Goal: Entertainment & Leisure: Consume media (video, audio)

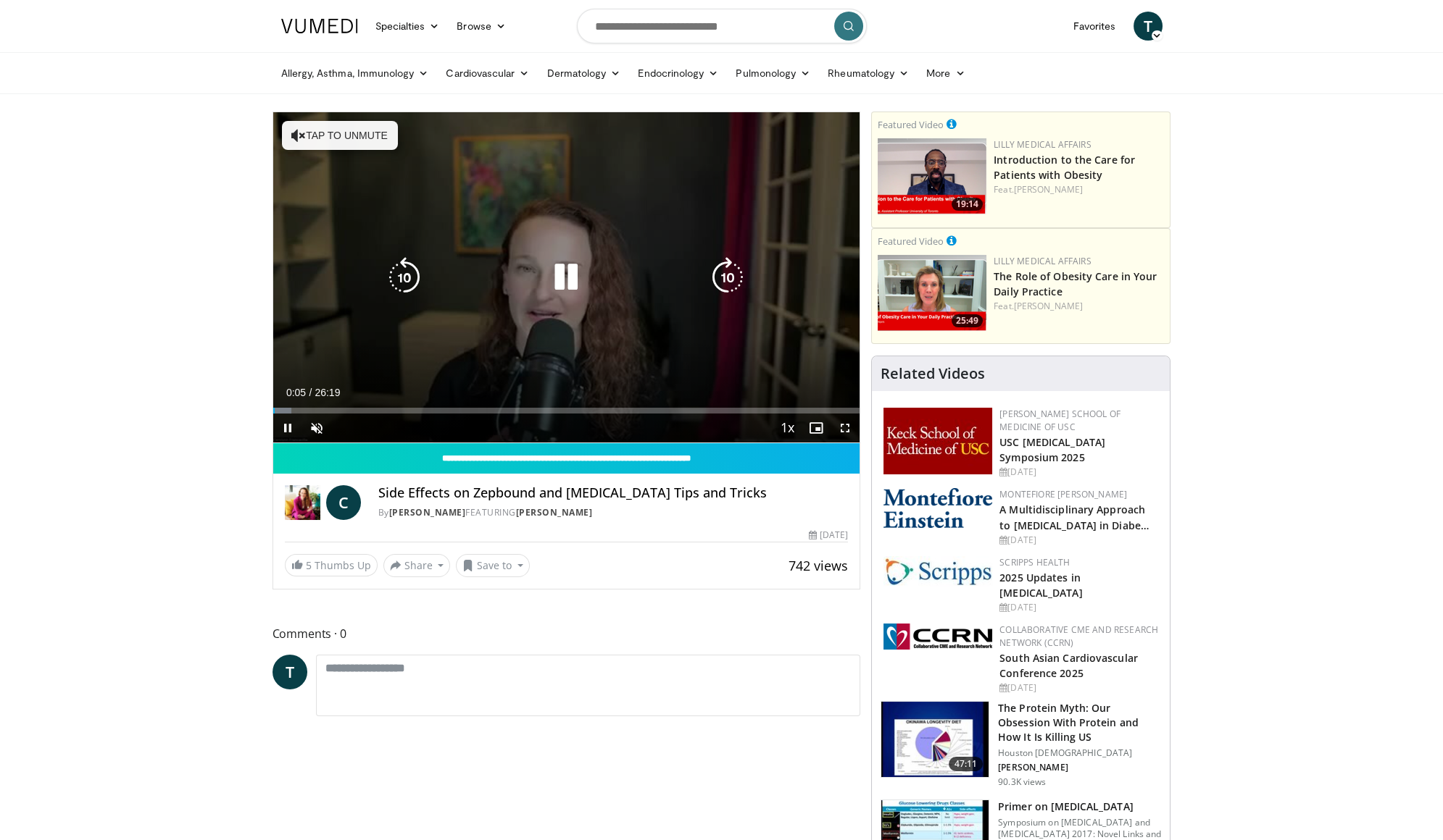
click at [291, 135] on icon "Video Player" at bounding box center [298, 135] width 15 height 15
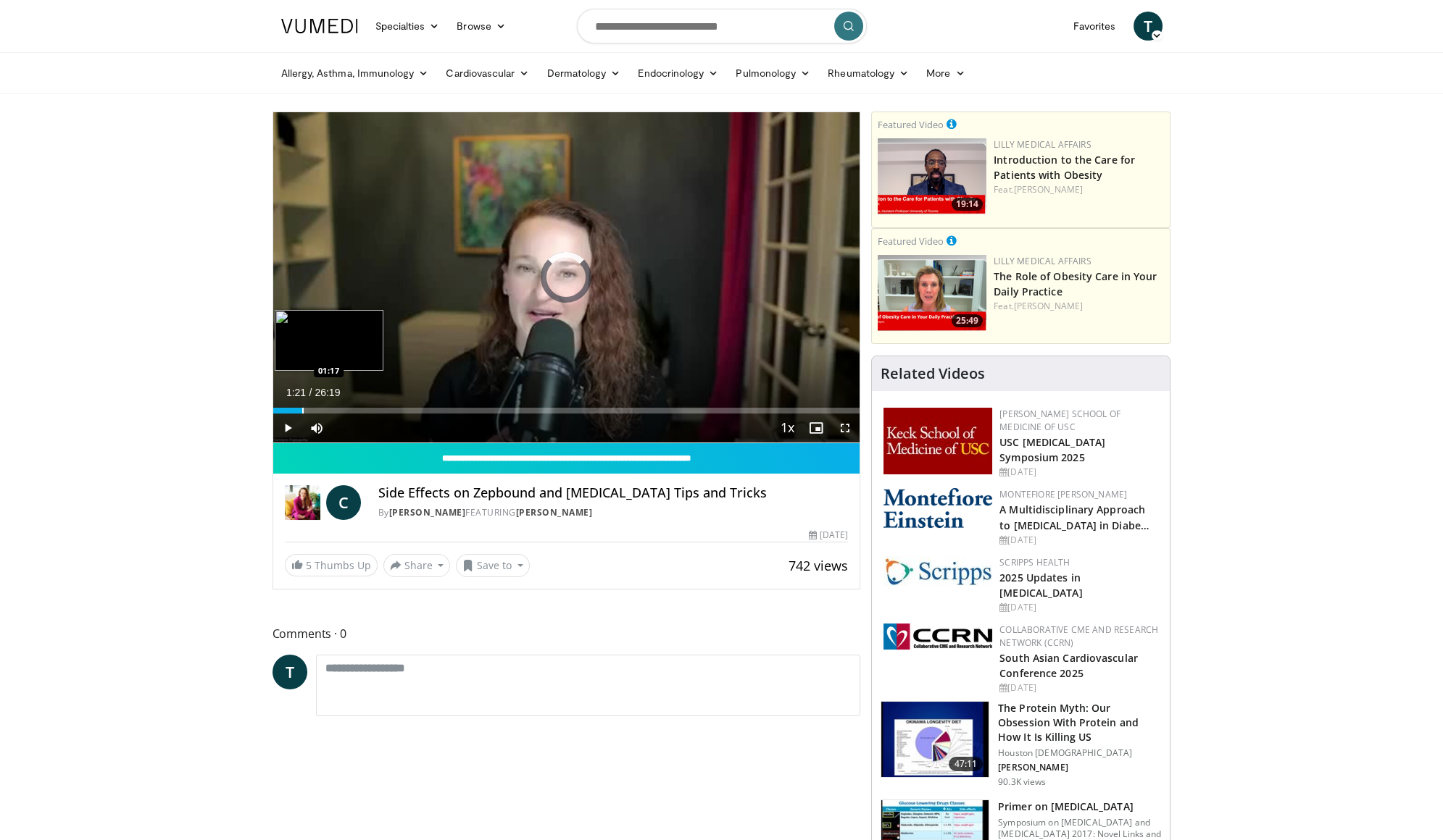
click at [302, 410] on div "Progress Bar" at bounding box center [303, 411] width 2 height 6
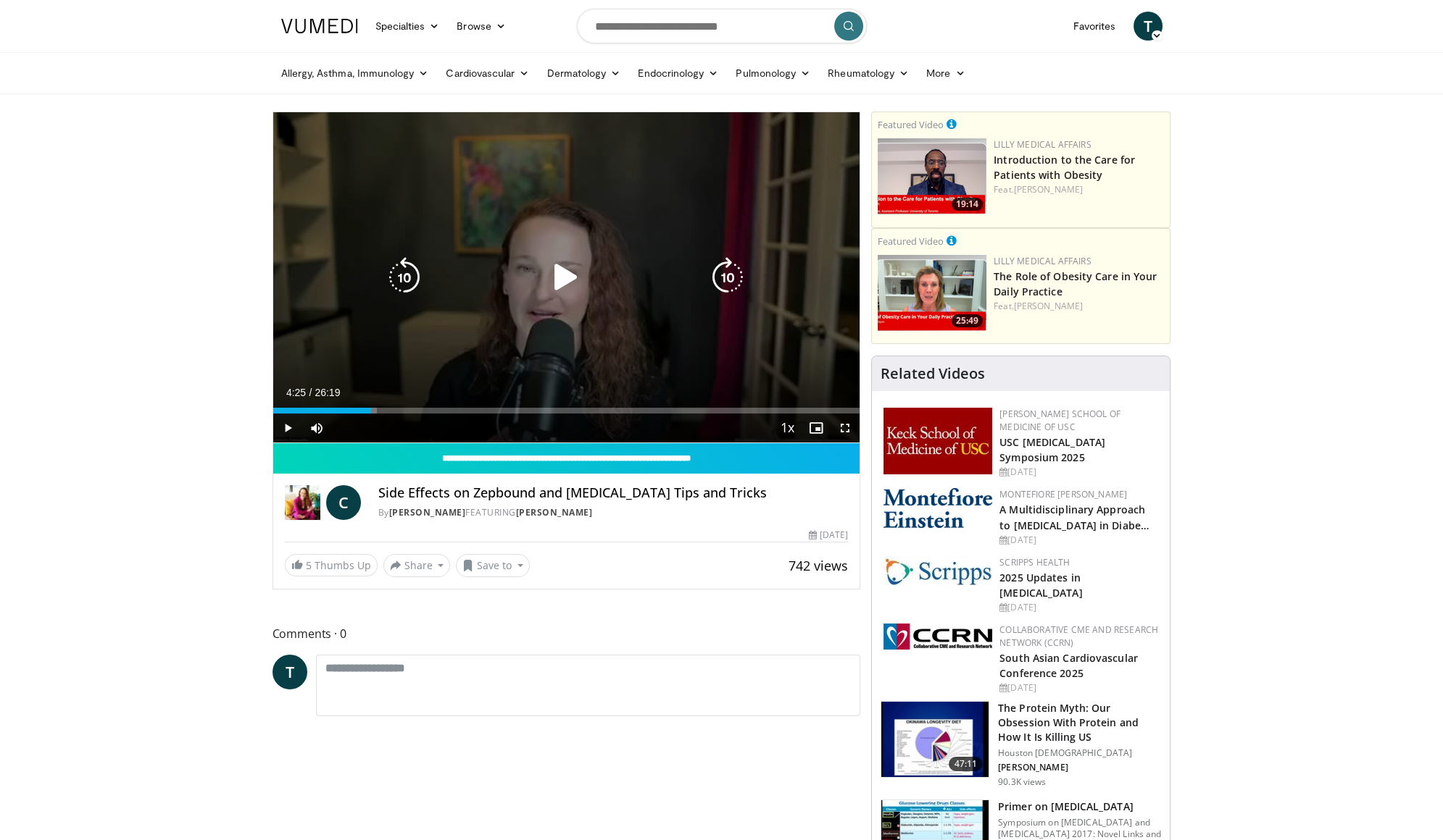
click at [371, 409] on div "Progress Bar" at bounding box center [368, 411] width 16 height 6
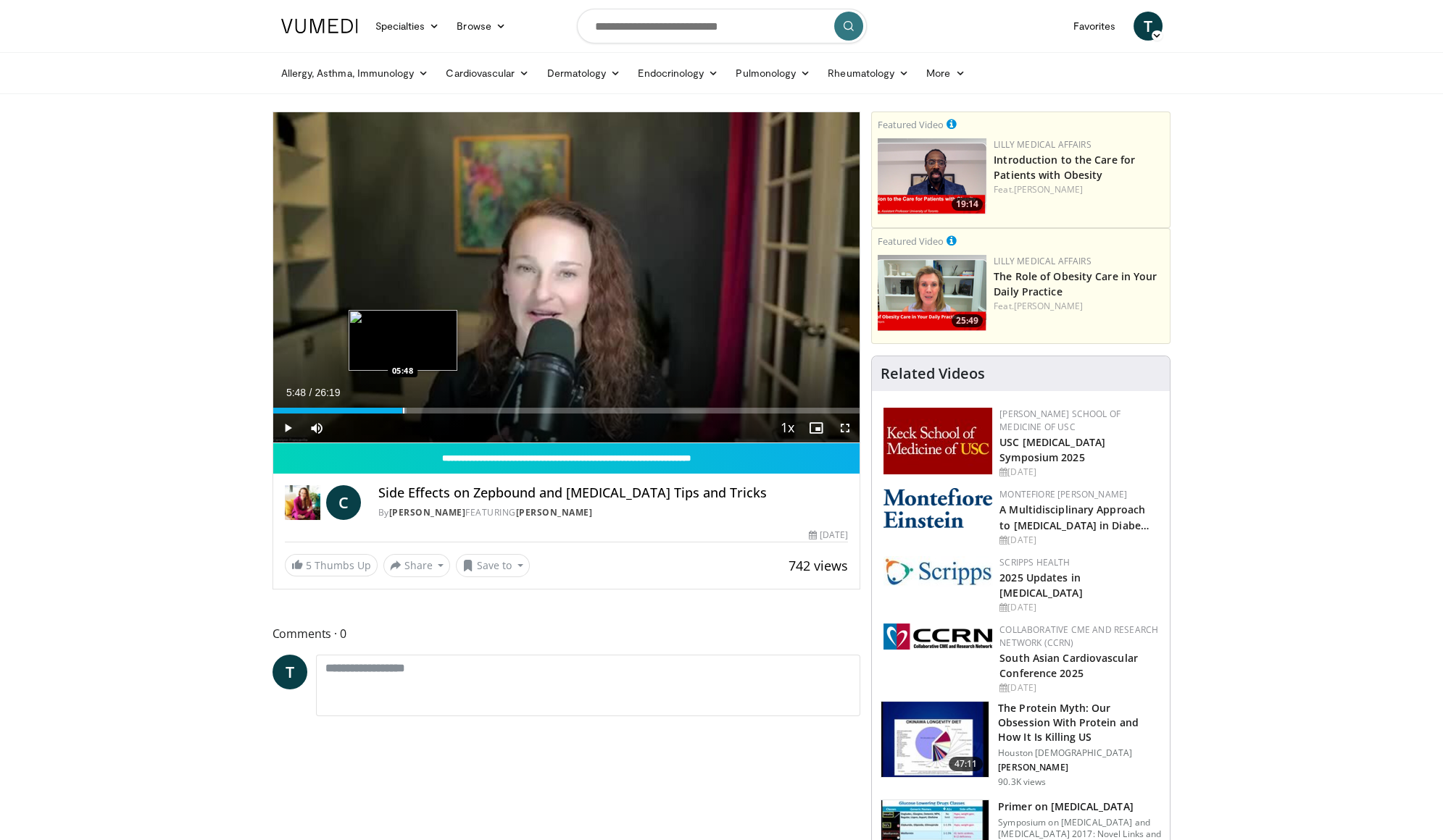
click at [403, 411] on div "Progress Bar" at bounding box center [404, 411] width 2 height 6
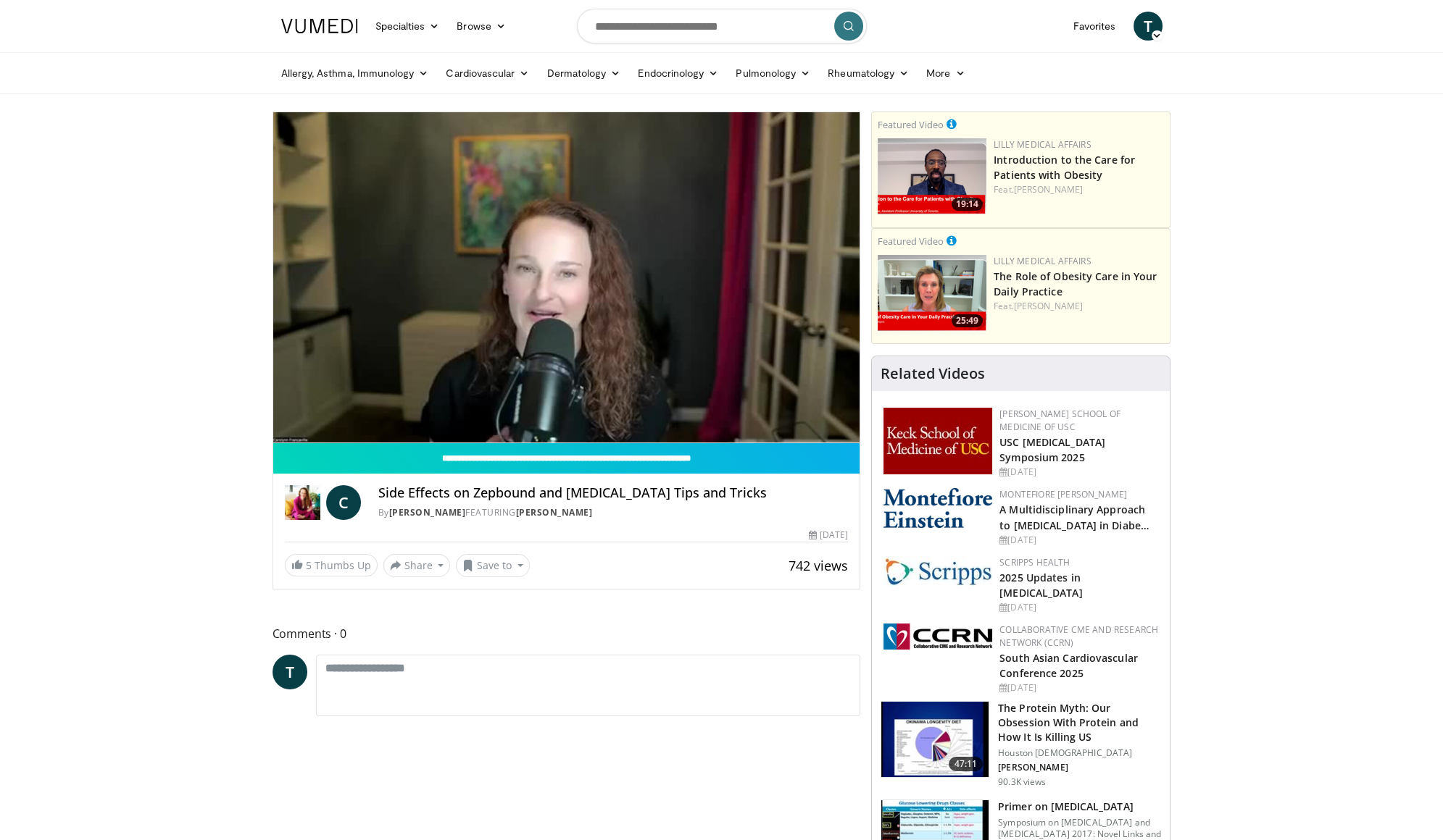
click at [385, 407] on video-js "**********" at bounding box center [567, 277] width 587 height 331
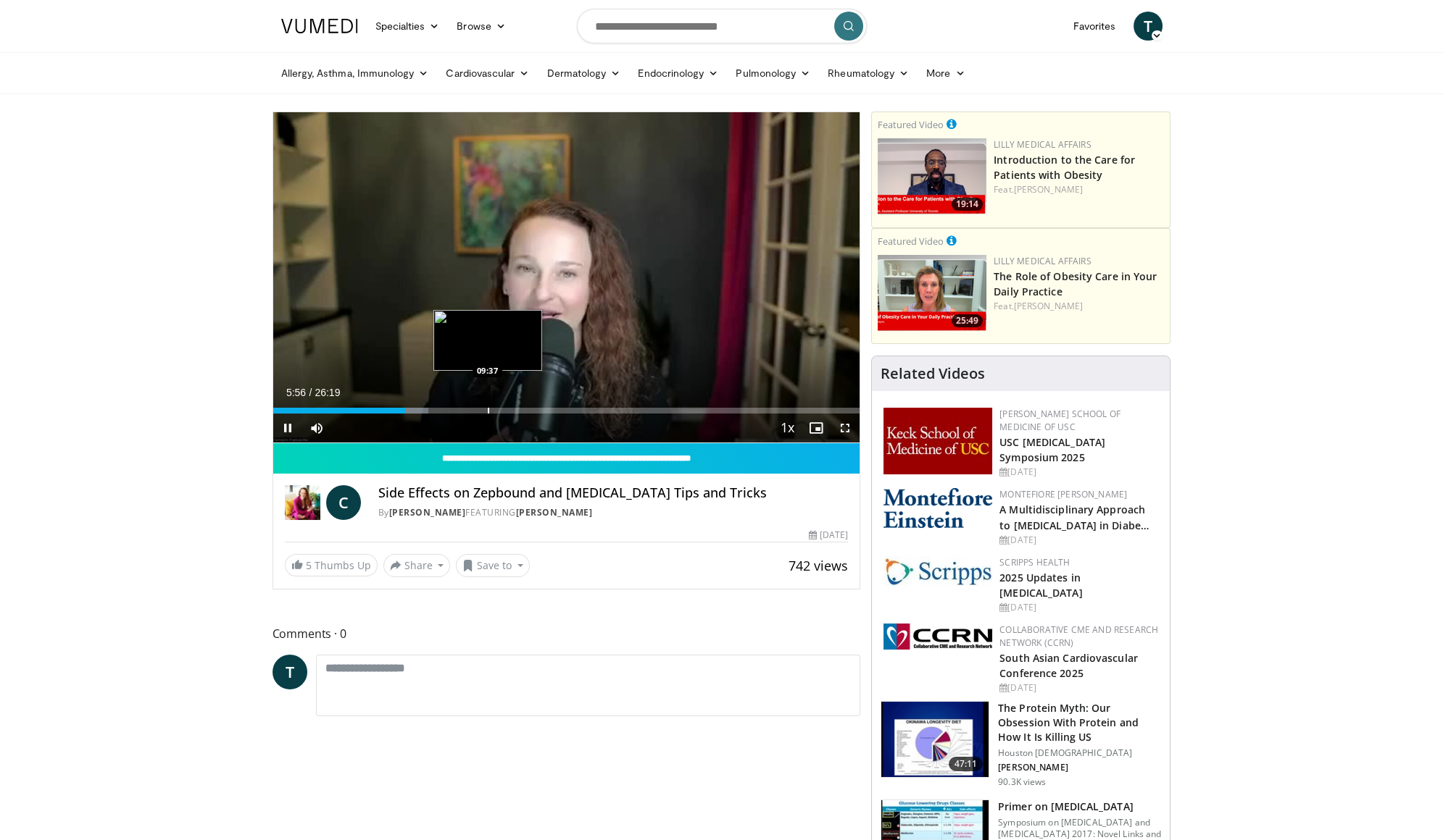
click at [488, 408] on div "Progress Bar" at bounding box center [489, 411] width 2 height 6
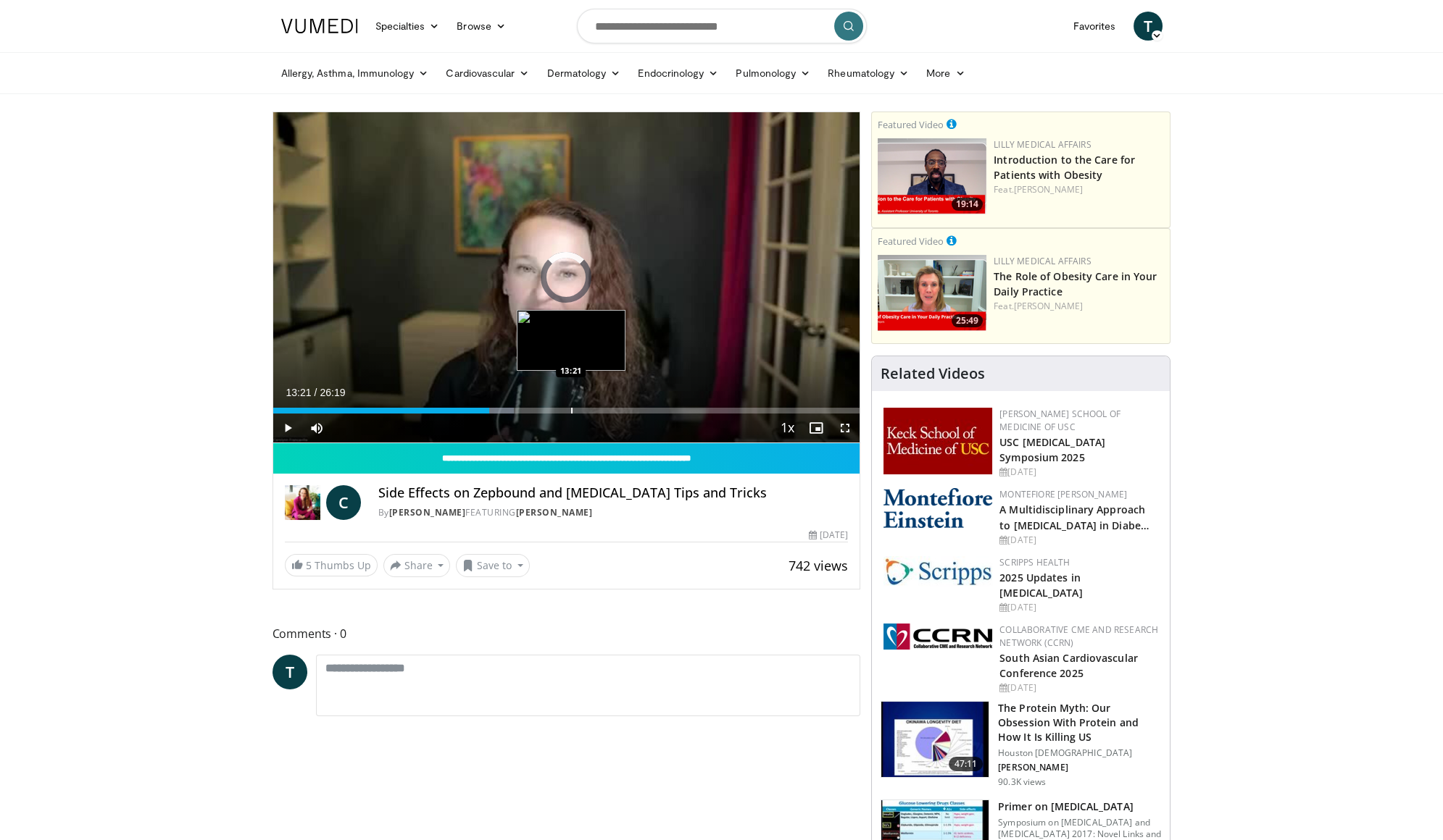
click at [571, 409] on div "Progress Bar" at bounding box center [572, 411] width 2 height 6
click at [647, 409] on div "Progress Bar" at bounding box center [648, 411] width 2 height 6
click at [556, 409] on div "12:44" at bounding box center [463, 411] width 380 height 6
click at [573, 409] on div "Progress Bar" at bounding box center [573, 411] width 2 height 6
click at [589, 409] on div "Progress Bar" at bounding box center [590, 411] width 2 height 6
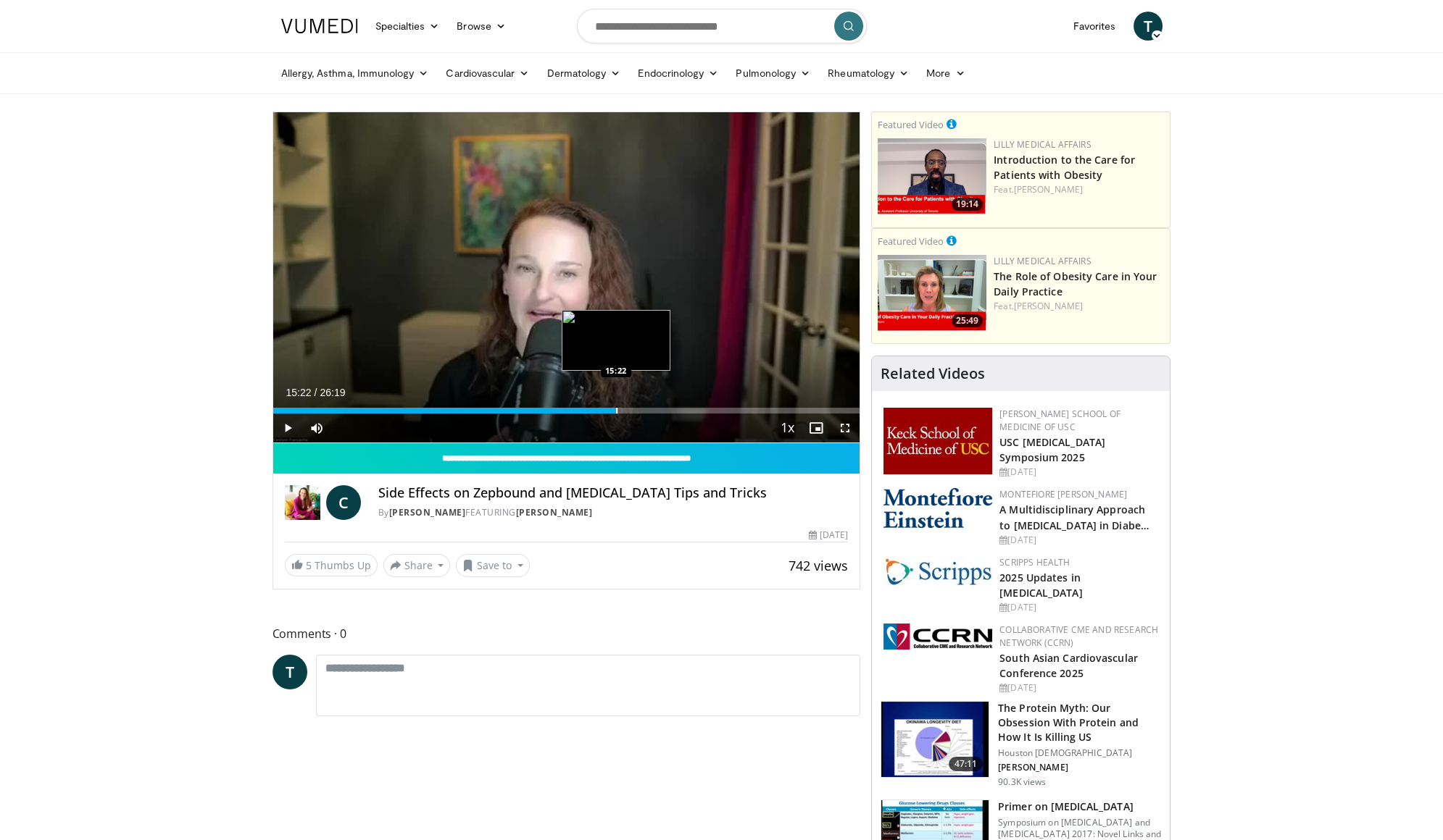
click at [616, 411] on div "Progress Bar" at bounding box center [617, 411] width 2 height 6
click at [644, 409] on div "Loaded : 63.86% 16:40 16:34" at bounding box center [567, 411] width 587 height 6
click at [700, 408] on div "Progress Bar" at bounding box center [701, 411] width 2 height 6
click at [681, 410] on div "18:19" at bounding box center [478, 411] width 409 height 6
click at [709, 408] on div "Loaded : 75.87% 19:35 19:35" at bounding box center [567, 411] width 587 height 6
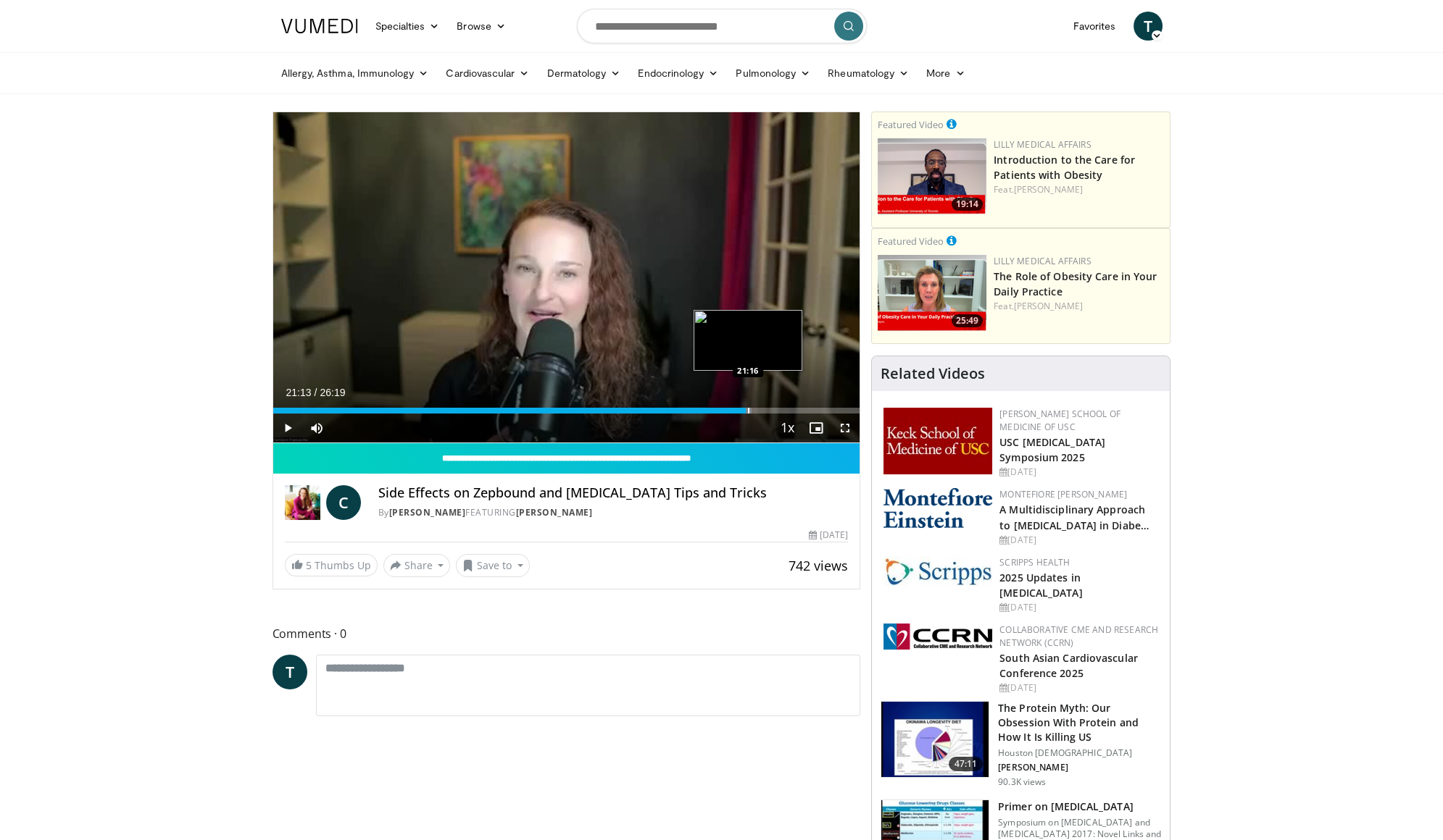
click at [745, 409] on div "Loaded : 81.56% 21:13 21:16" at bounding box center [567, 411] width 587 height 6
click at [780, 408] on div "Progress Bar" at bounding box center [781, 411] width 2 height 6
